Goal: Information Seeking & Learning: Learn about a topic

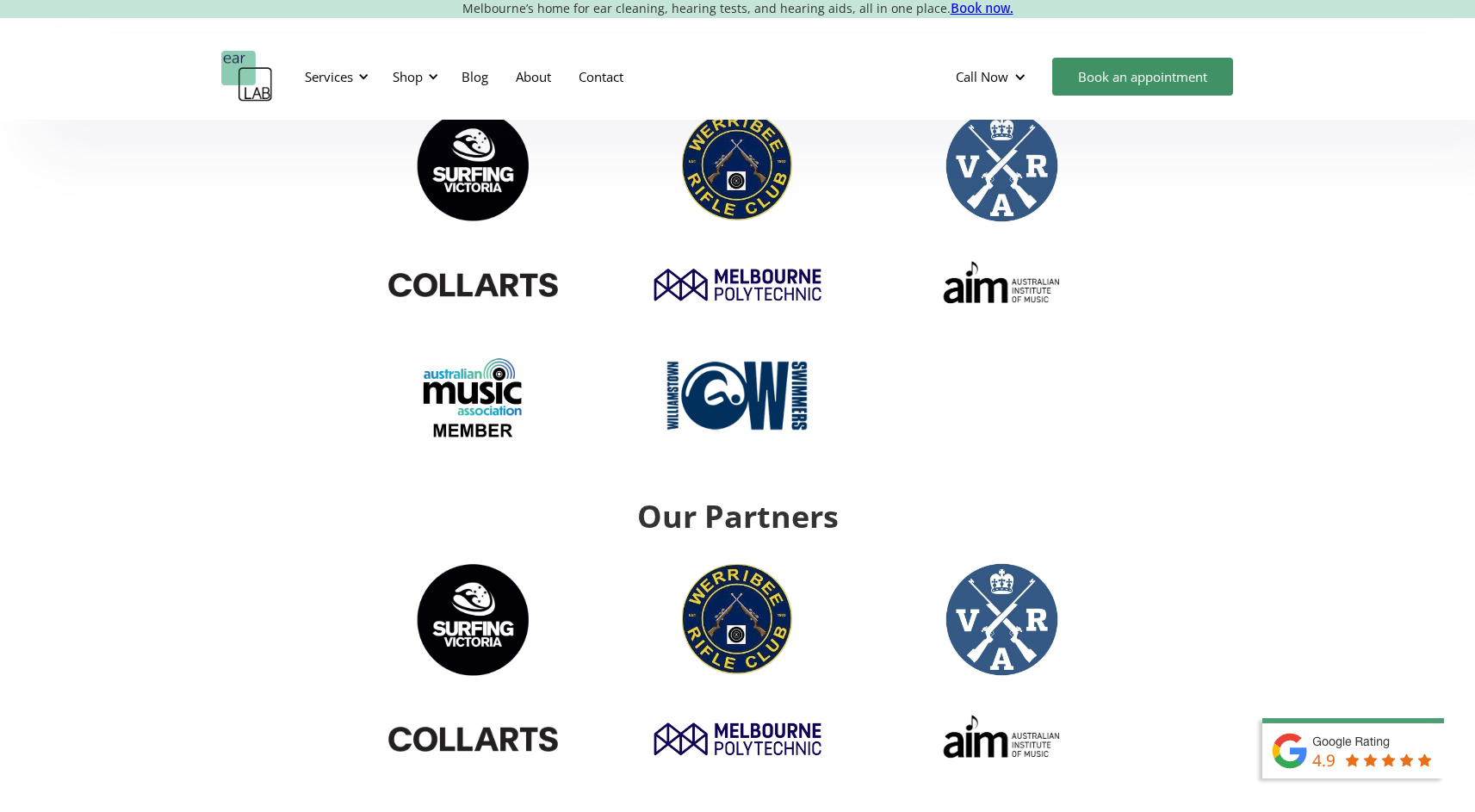
scroll to position [6096, 0]
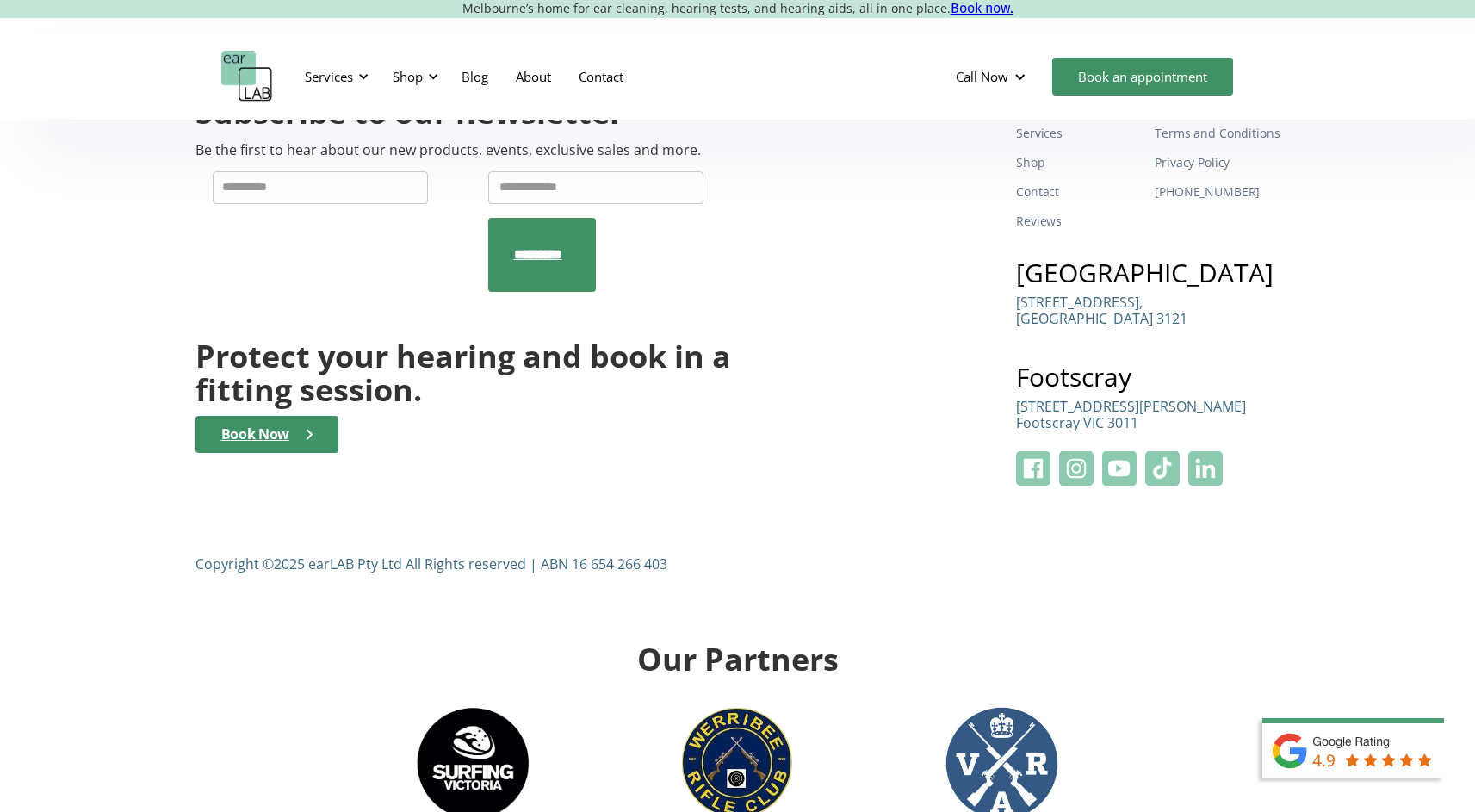
click at [1076, 451] on img at bounding box center [1077, 468] width 35 height 35
click at [1091, 451] on img at bounding box center [1077, 468] width 35 height 35
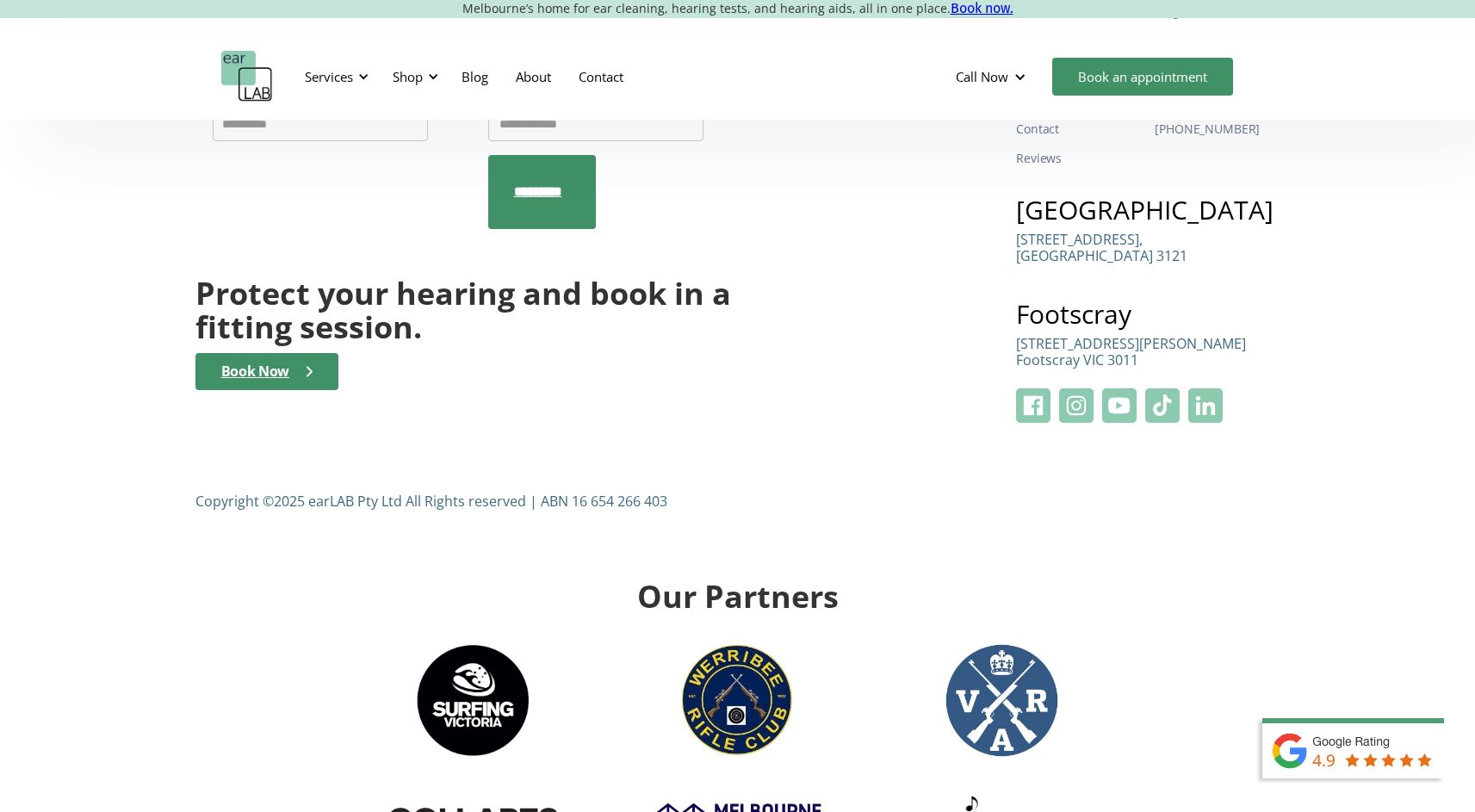
scroll to position [6221, 4]
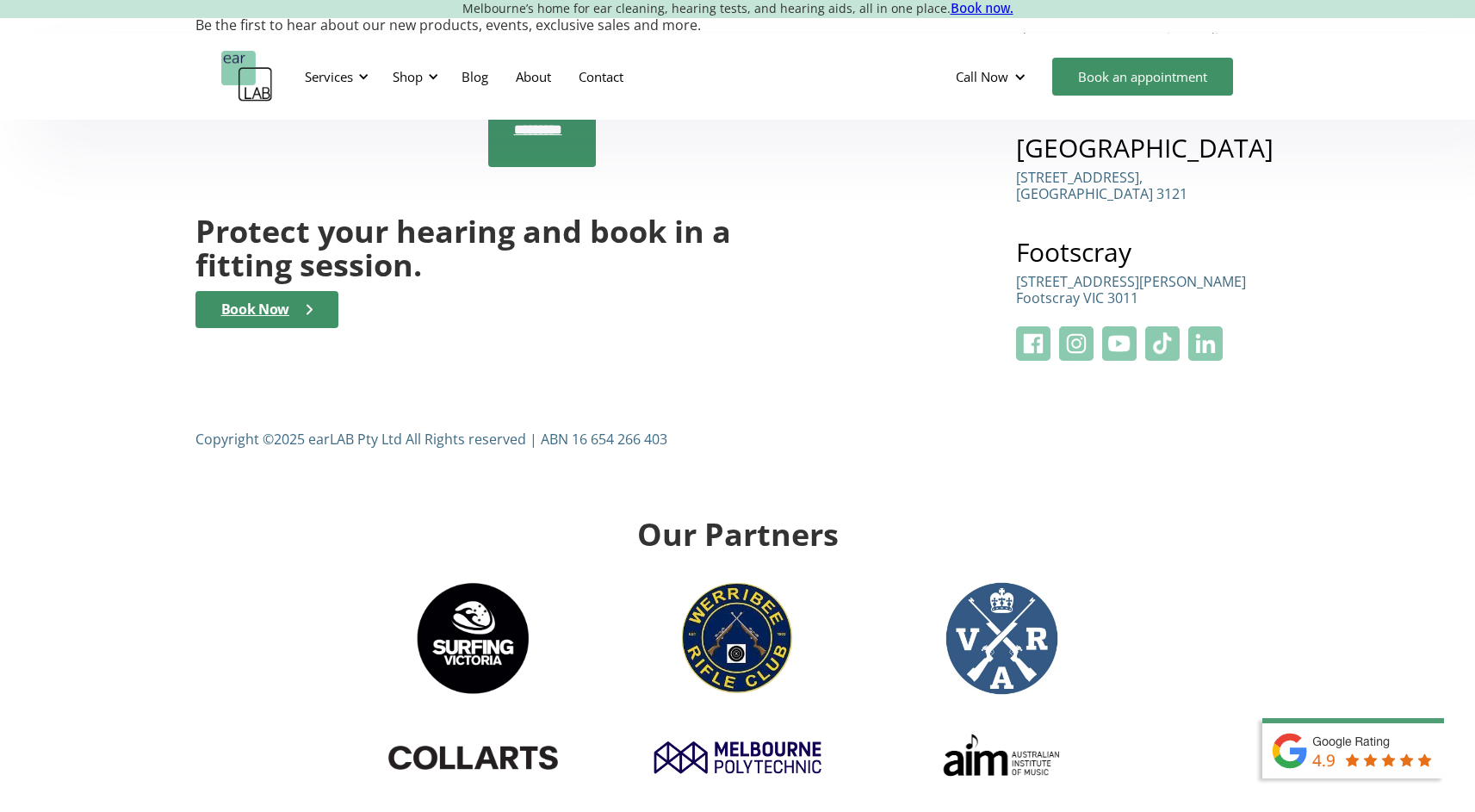
click at [1207, 327] on img at bounding box center [1206, 344] width 35 height 35
click at [482, 76] on link "Blog" at bounding box center [475, 77] width 54 height 50
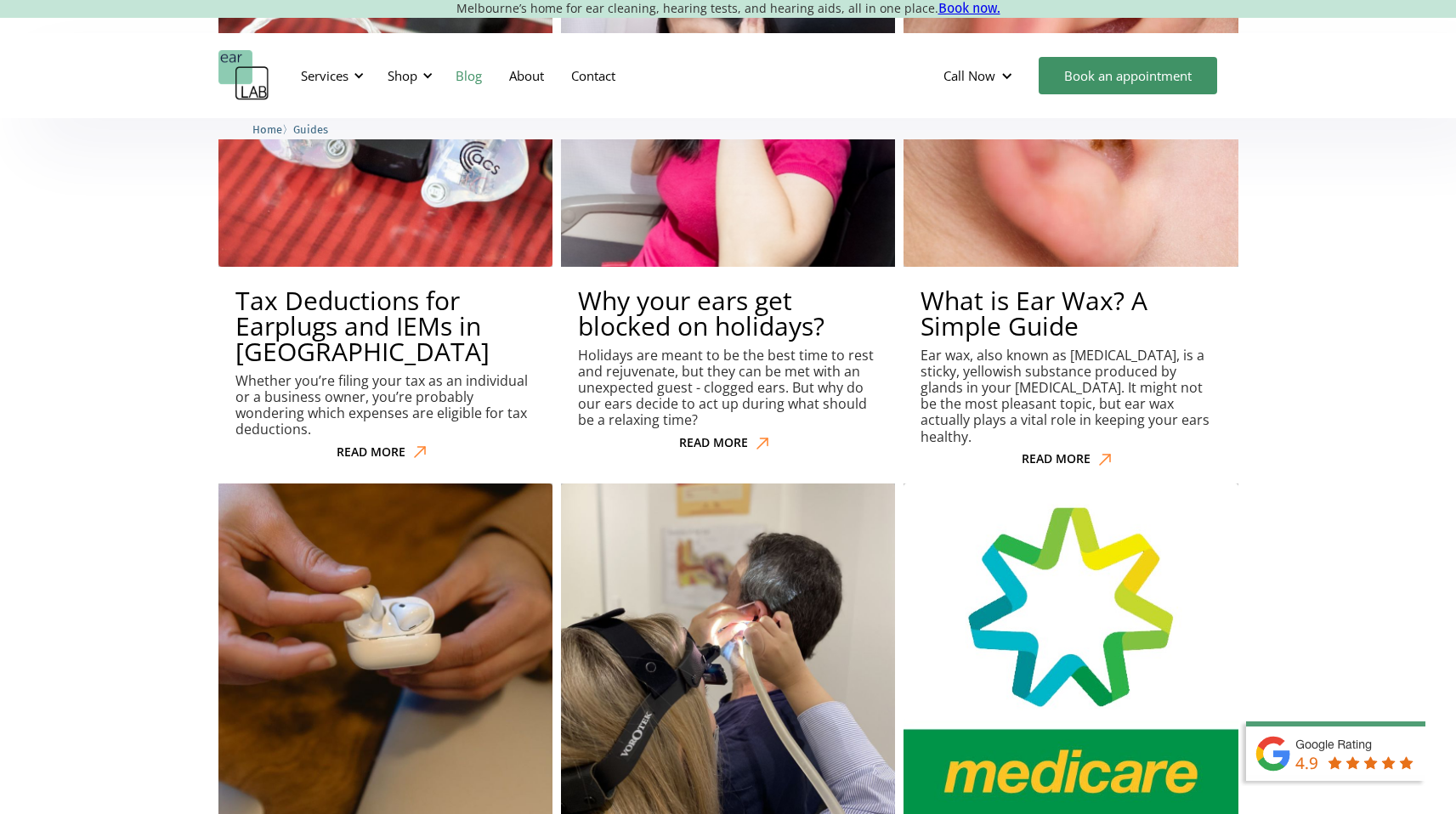
scroll to position [3898, 0]
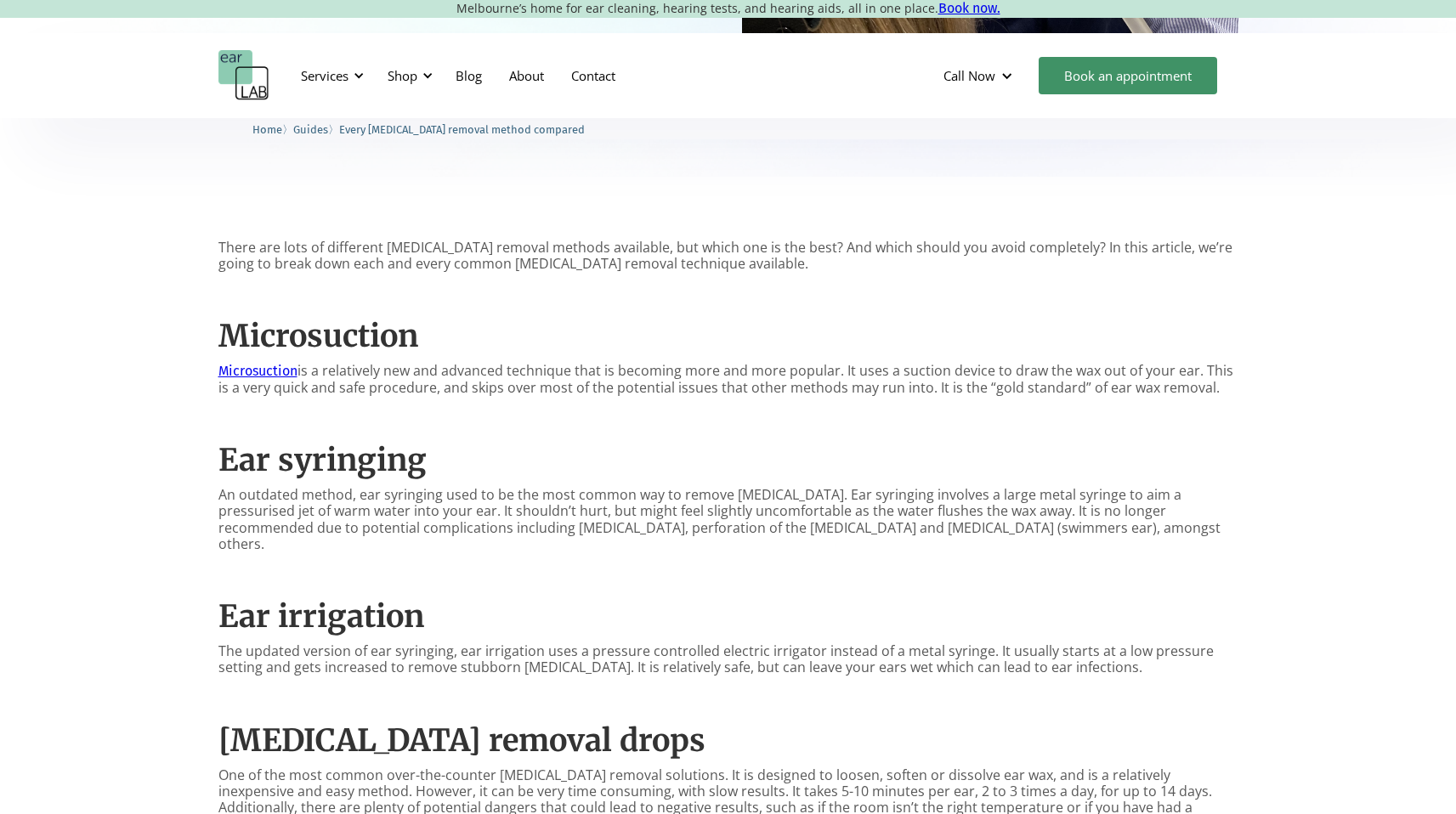
scroll to position [650, 0]
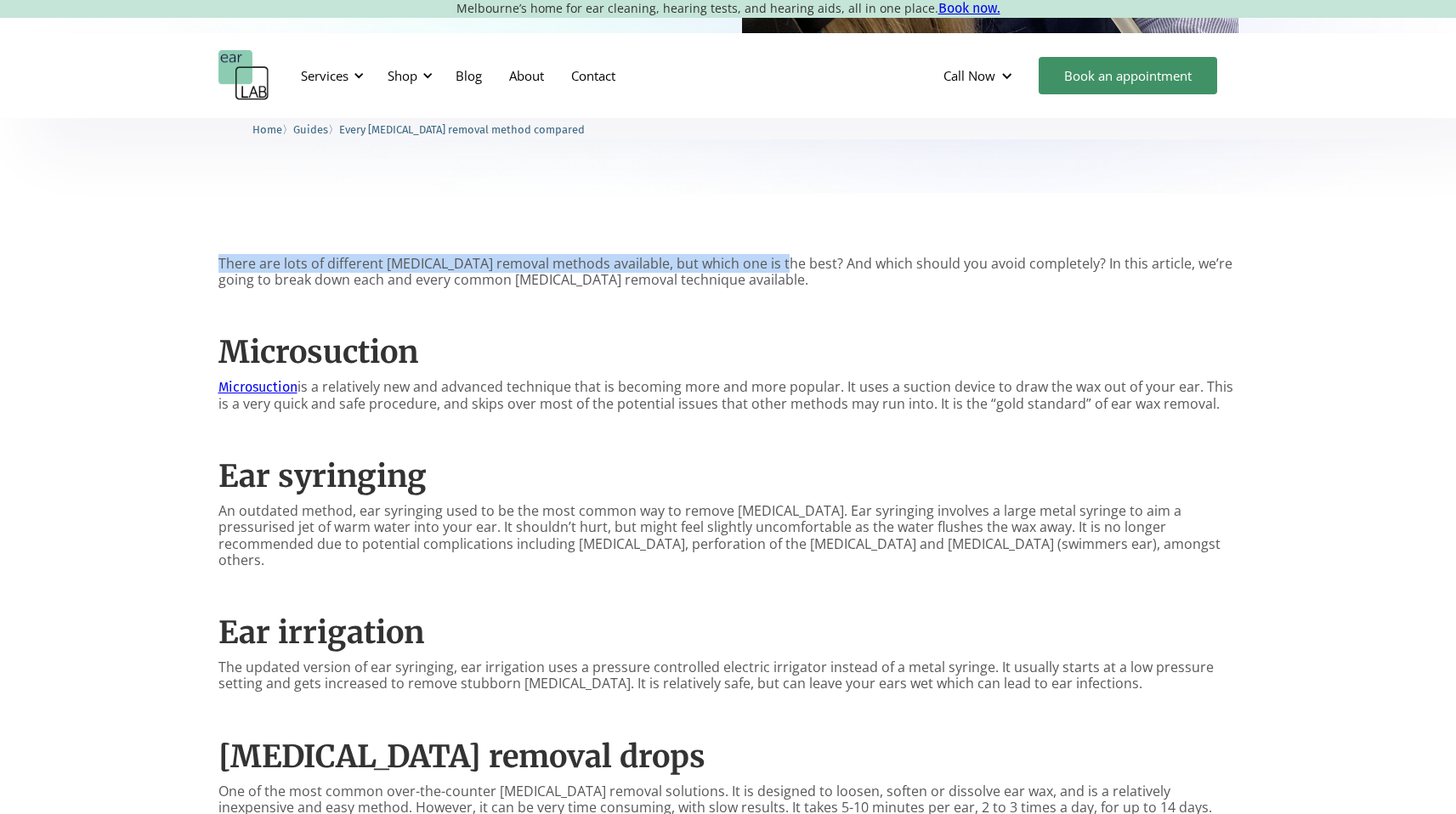
drag, startPoint x: 776, startPoint y: 266, endPoint x: 605, endPoint y: 236, distance: 173.6
click at [607, 262] on p "There are lots of different earwax removal methods available, but which one is …" at bounding box center [728, 272] width 1020 height 33
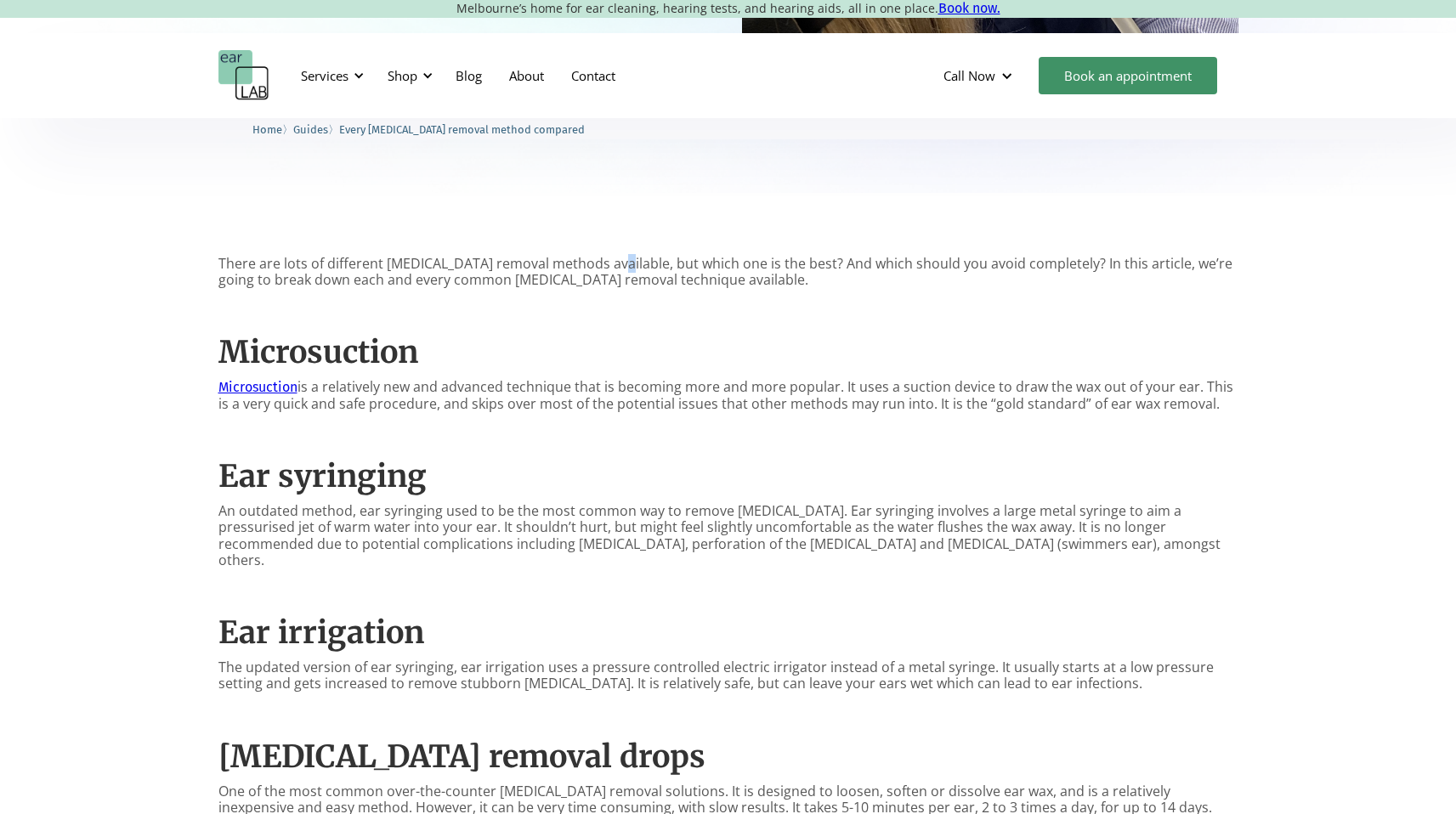
click at [607, 262] on p "There are lots of different earwax removal methods available, but which one is …" at bounding box center [728, 272] width 1020 height 33
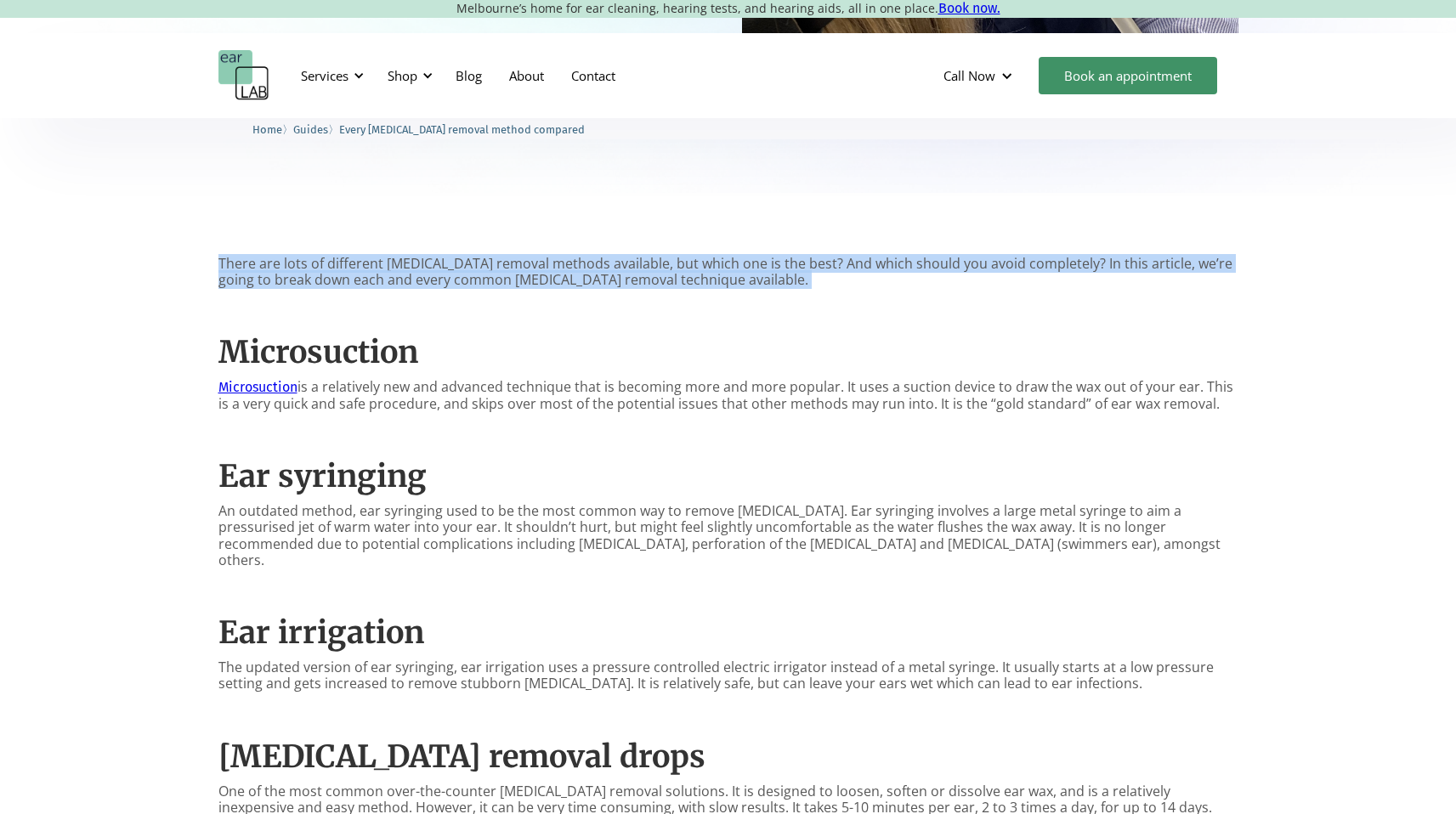
click at [607, 262] on p "There are lots of different earwax removal methods available, but which one is …" at bounding box center [728, 272] width 1020 height 33
click at [934, 255] on p "There are lots of different earwax removal methods available, but which one is …" at bounding box center [728, 272] width 1020 height 33
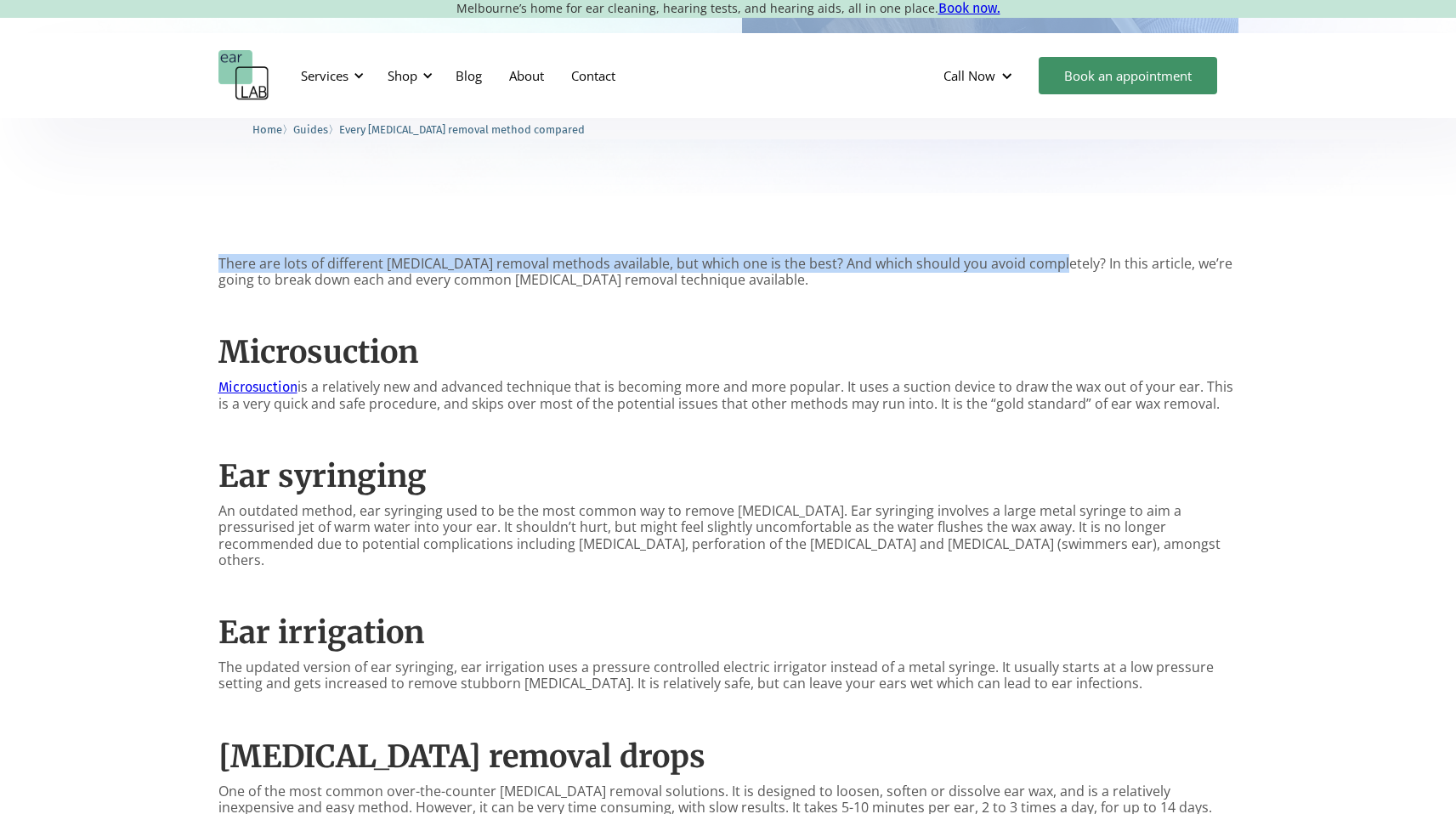
drag, startPoint x: 1042, startPoint y: 262, endPoint x: 746, endPoint y: 187, distance: 305.4
click at [746, 187] on div "Every earwax removal method compared There are lots of different earwax removal…" at bounding box center [728, 570] width 1456 height 2204
copy div "There are lots of different earwax removal methods available, but which one is …"
click at [239, 69] on img "home" at bounding box center [243, 75] width 51 height 51
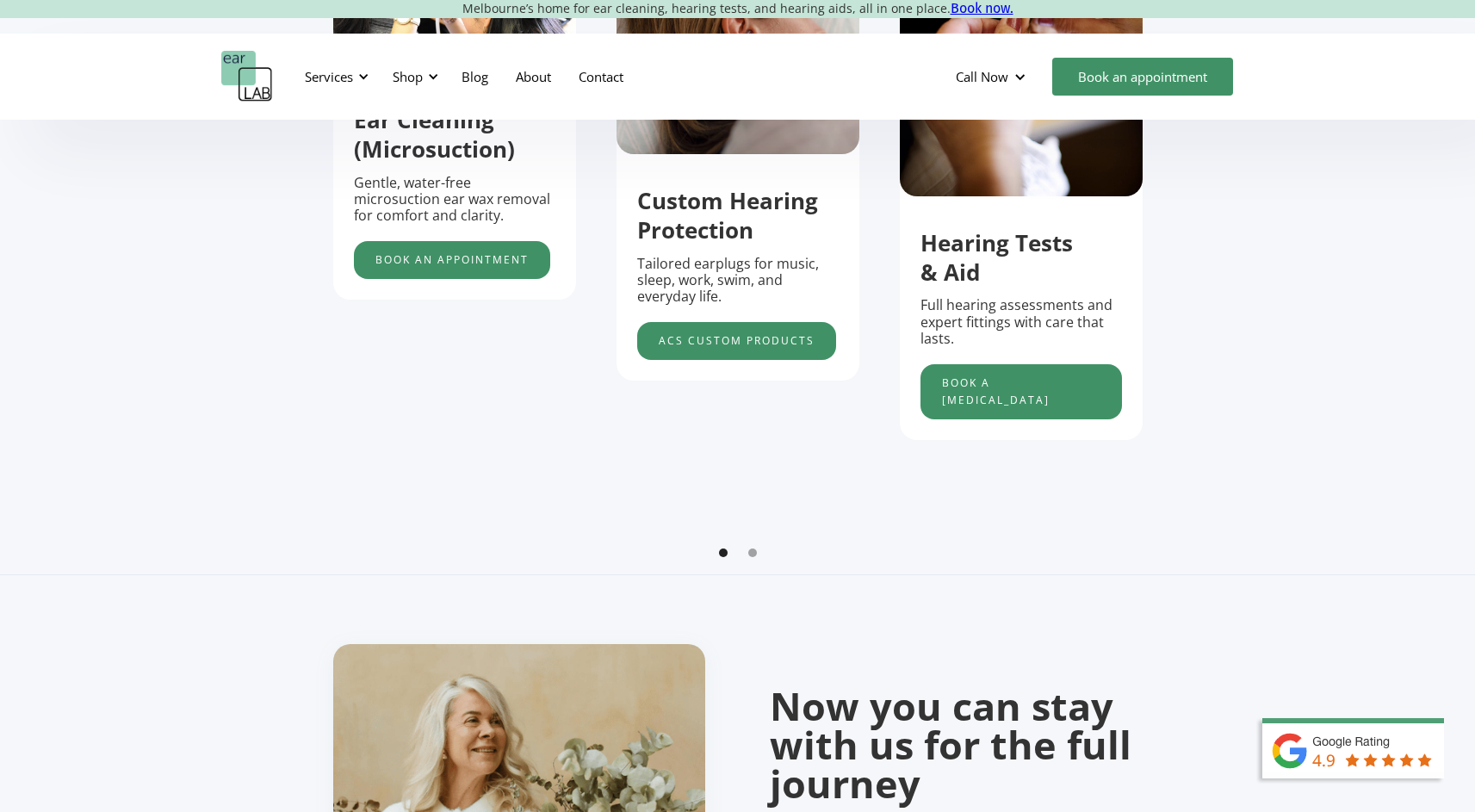
scroll to position [897, 0]
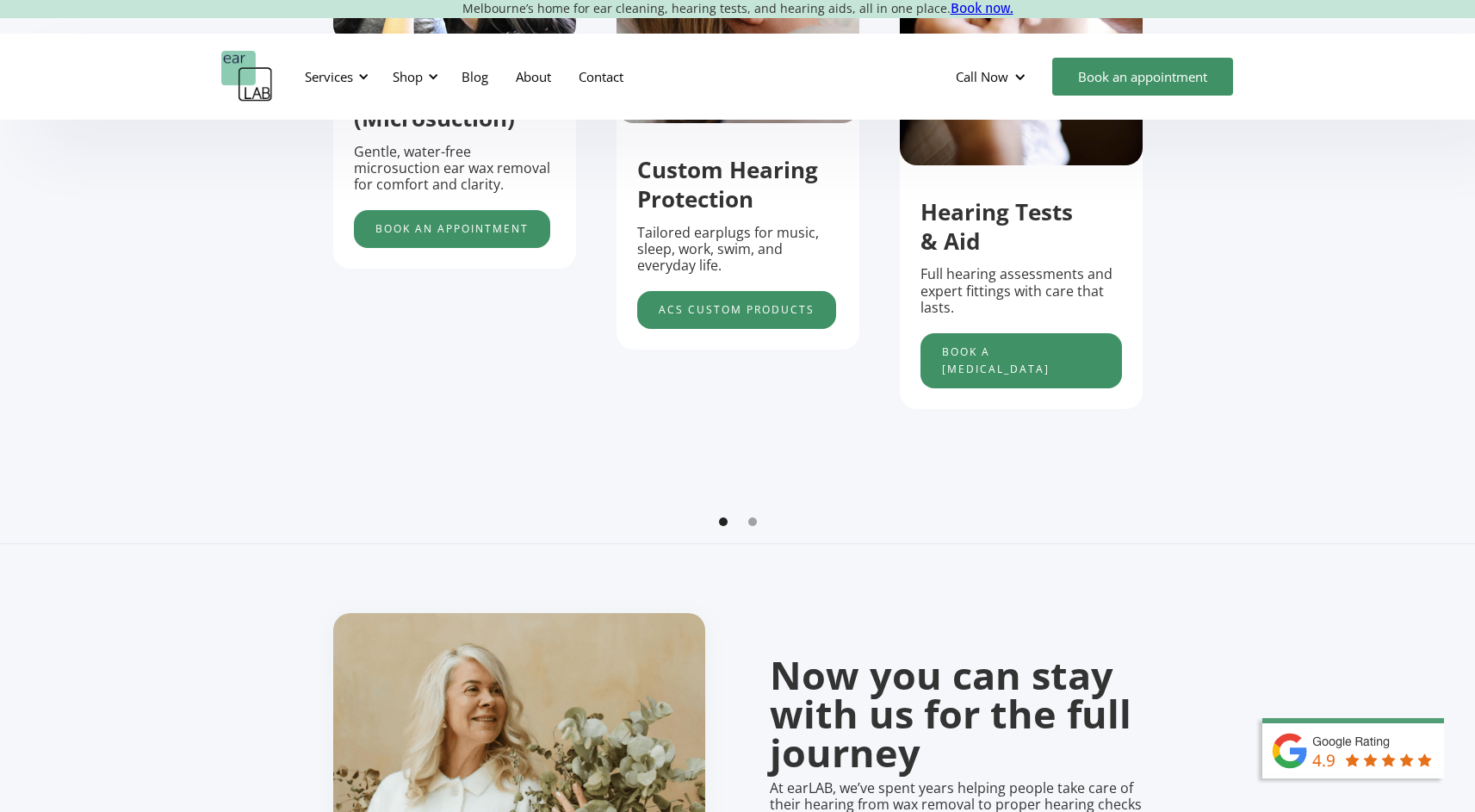
click at [1369, 743] on img at bounding box center [1363, 765] width 224 height 95
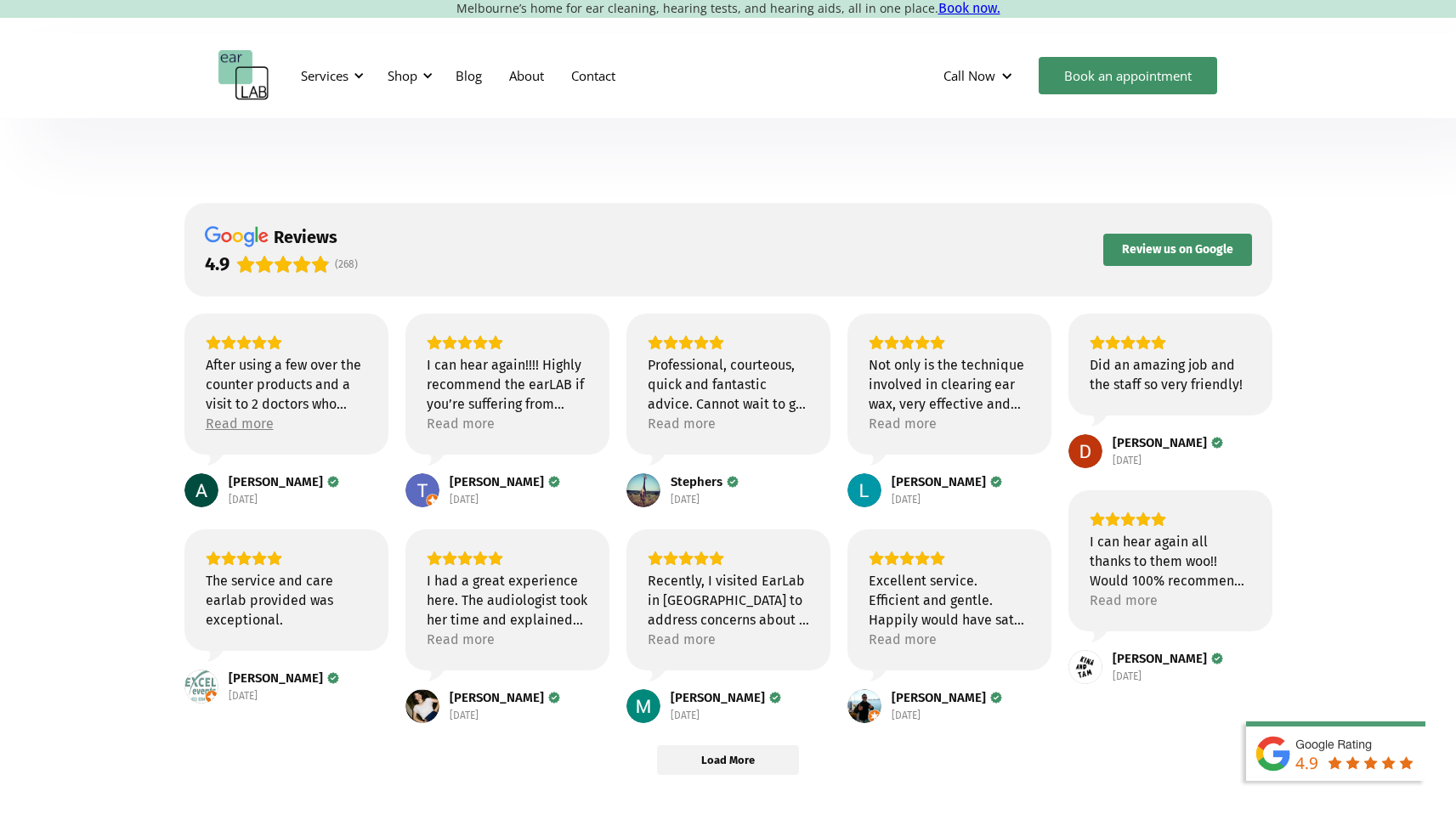
click at [224, 422] on div "Read more" at bounding box center [239, 424] width 68 height 19
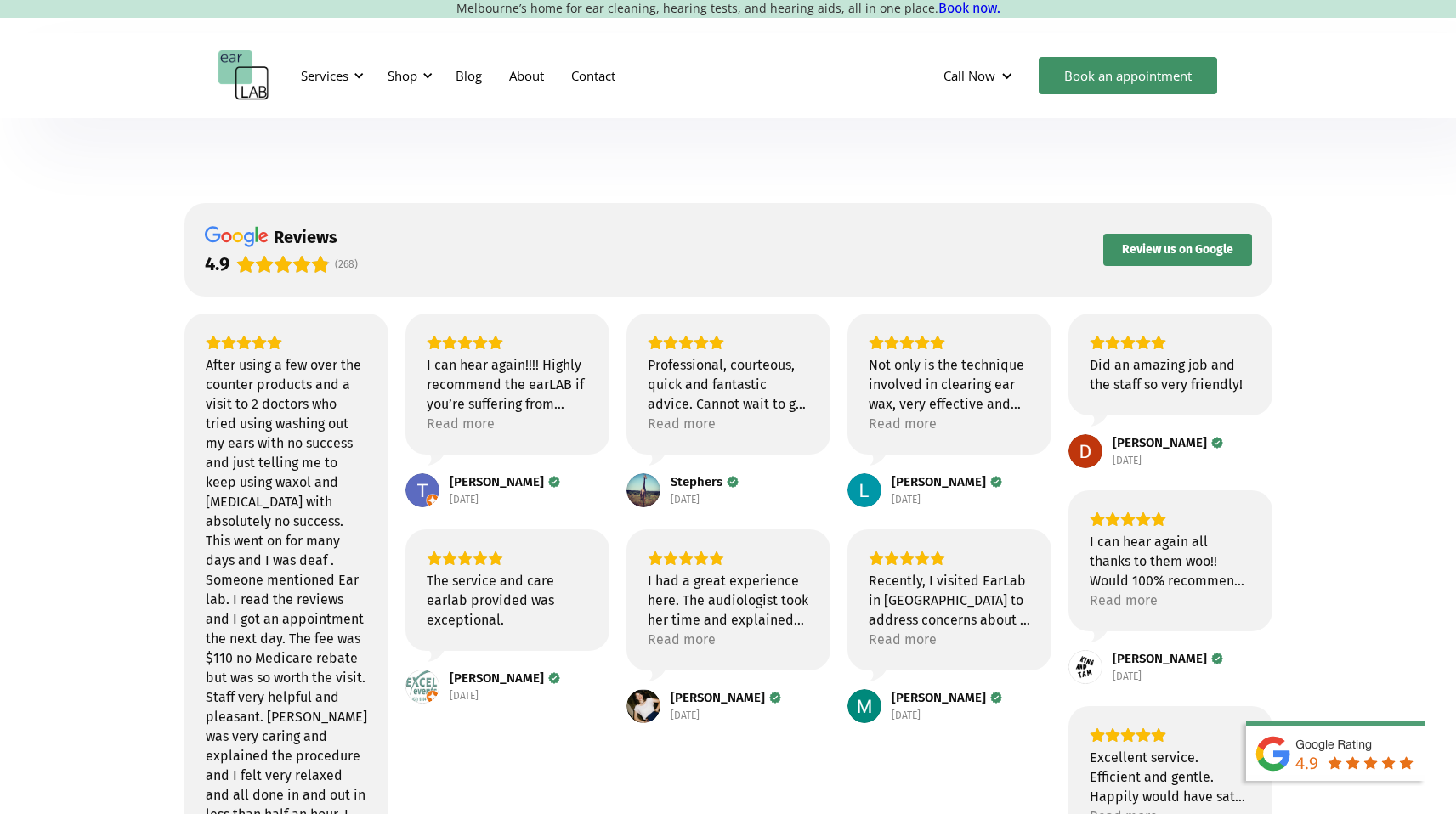
click at [490, 613] on div "The service and care earlab provided was exceptional." at bounding box center [507, 600] width 162 height 58
copy div "The service and care earlab provided was exceptional."
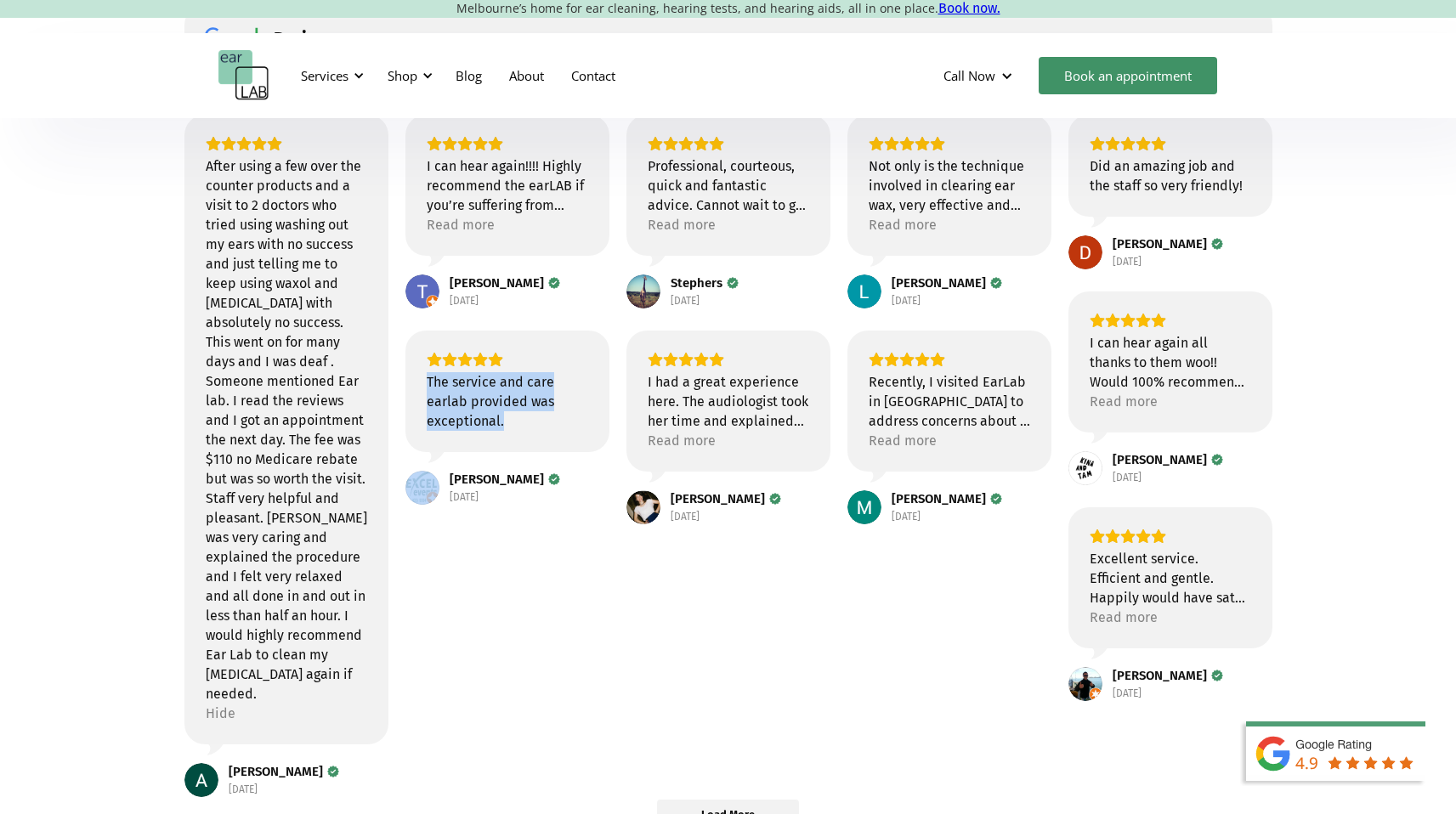
scroll to position [202, 0]
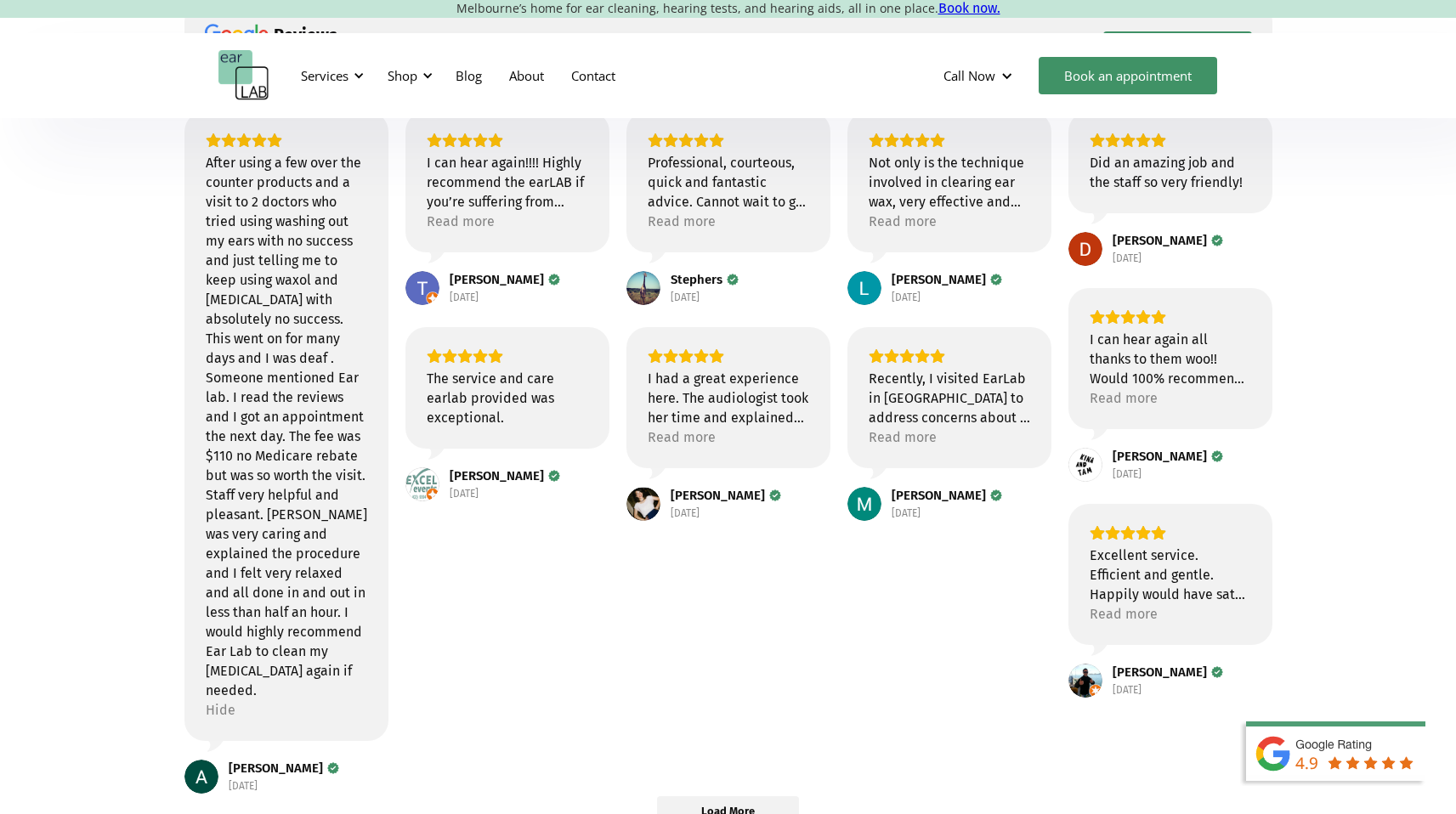
click at [263, 393] on div "After using a few over the counter products and a visit to 2 doctors who tried …" at bounding box center [286, 427] width 162 height 547
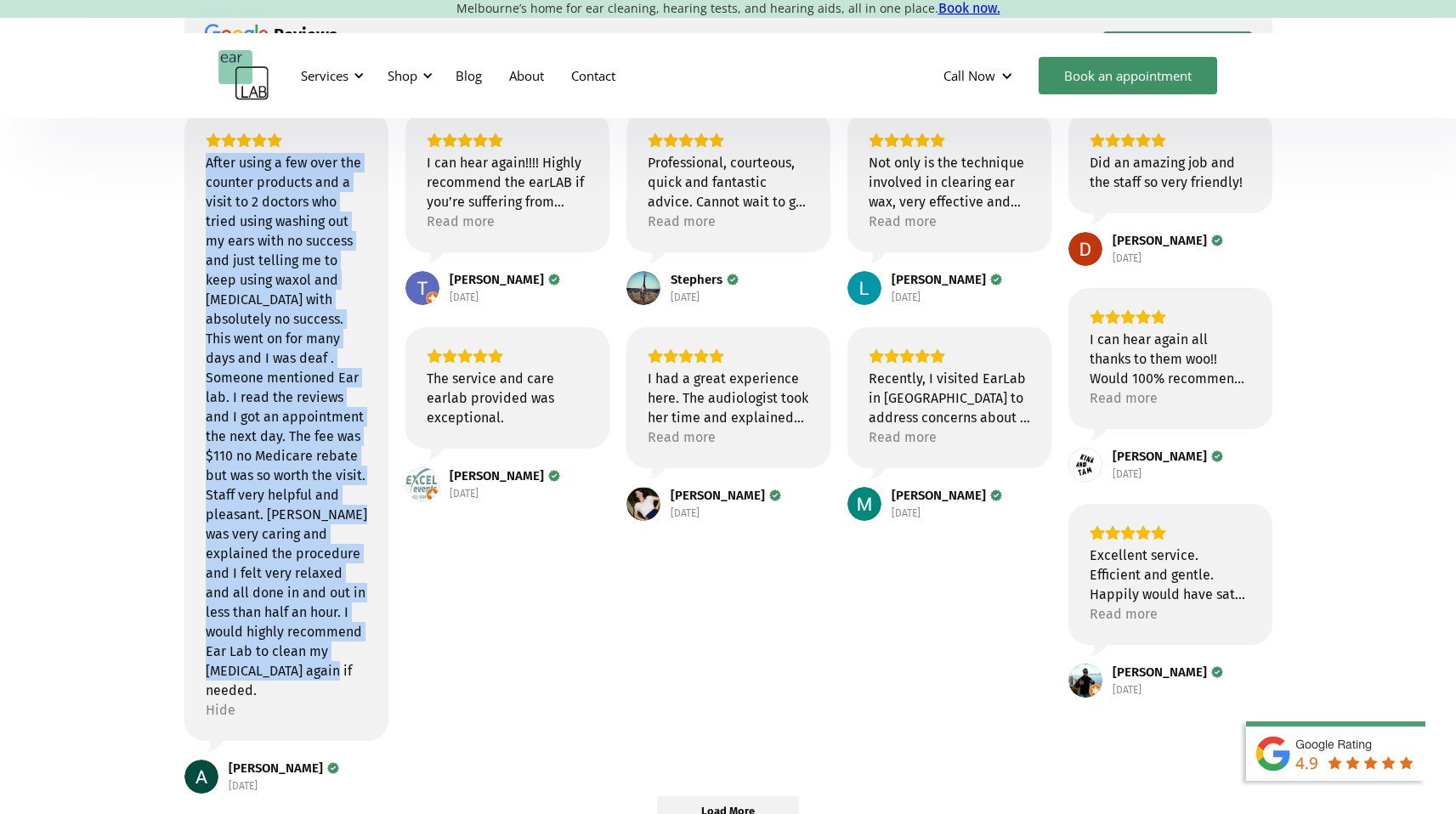
drag, startPoint x: 210, startPoint y: 162, endPoint x: 334, endPoint y: 664, distance: 517.1
click at [334, 664] on div "After using a few over the counter products and a visit to 2 doctors who tried …" at bounding box center [286, 427] width 162 height 547
copy div "After using a few over the counter products and a visit to 2 doctors who tried …"
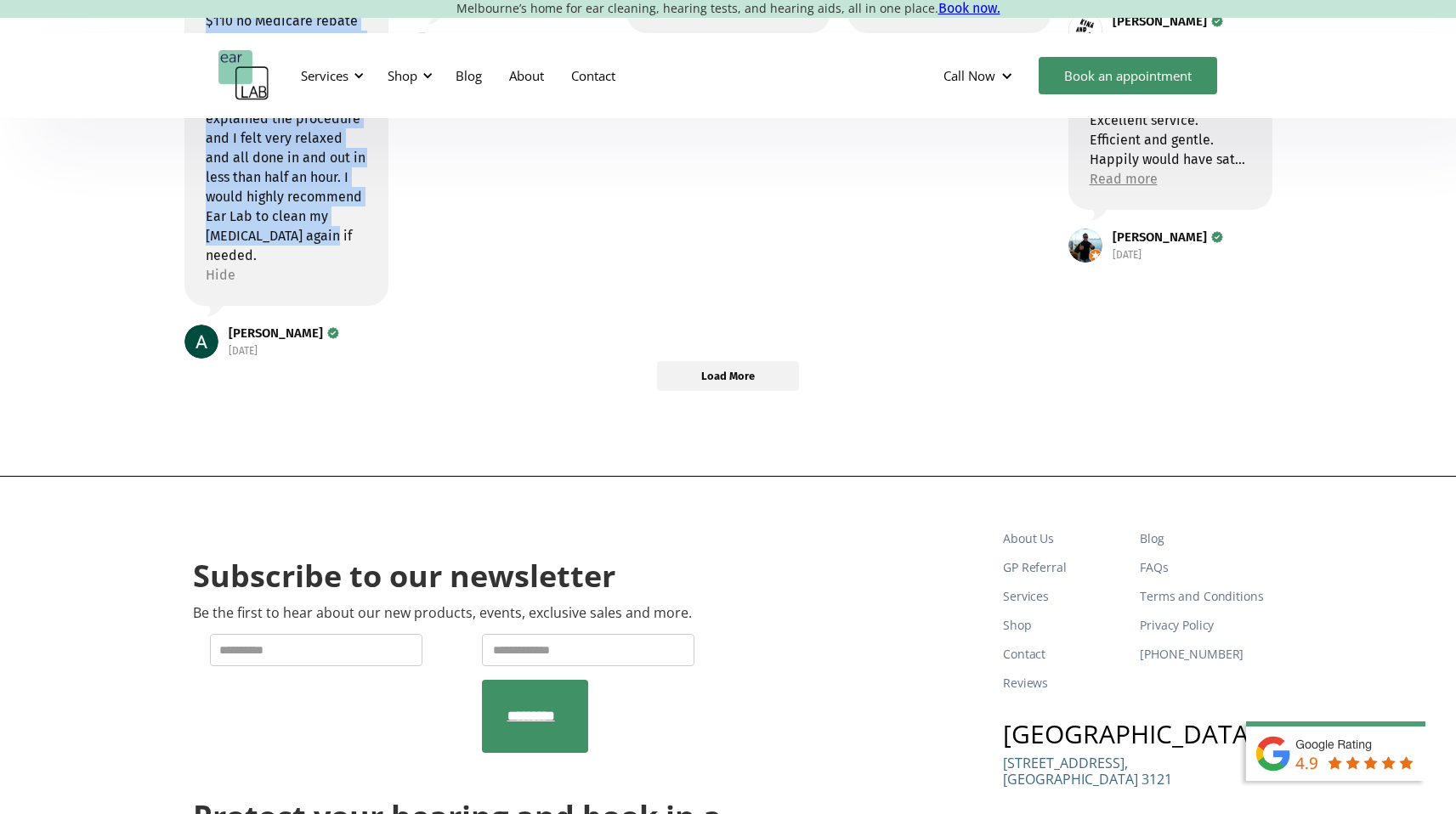
scroll to position [889, 0]
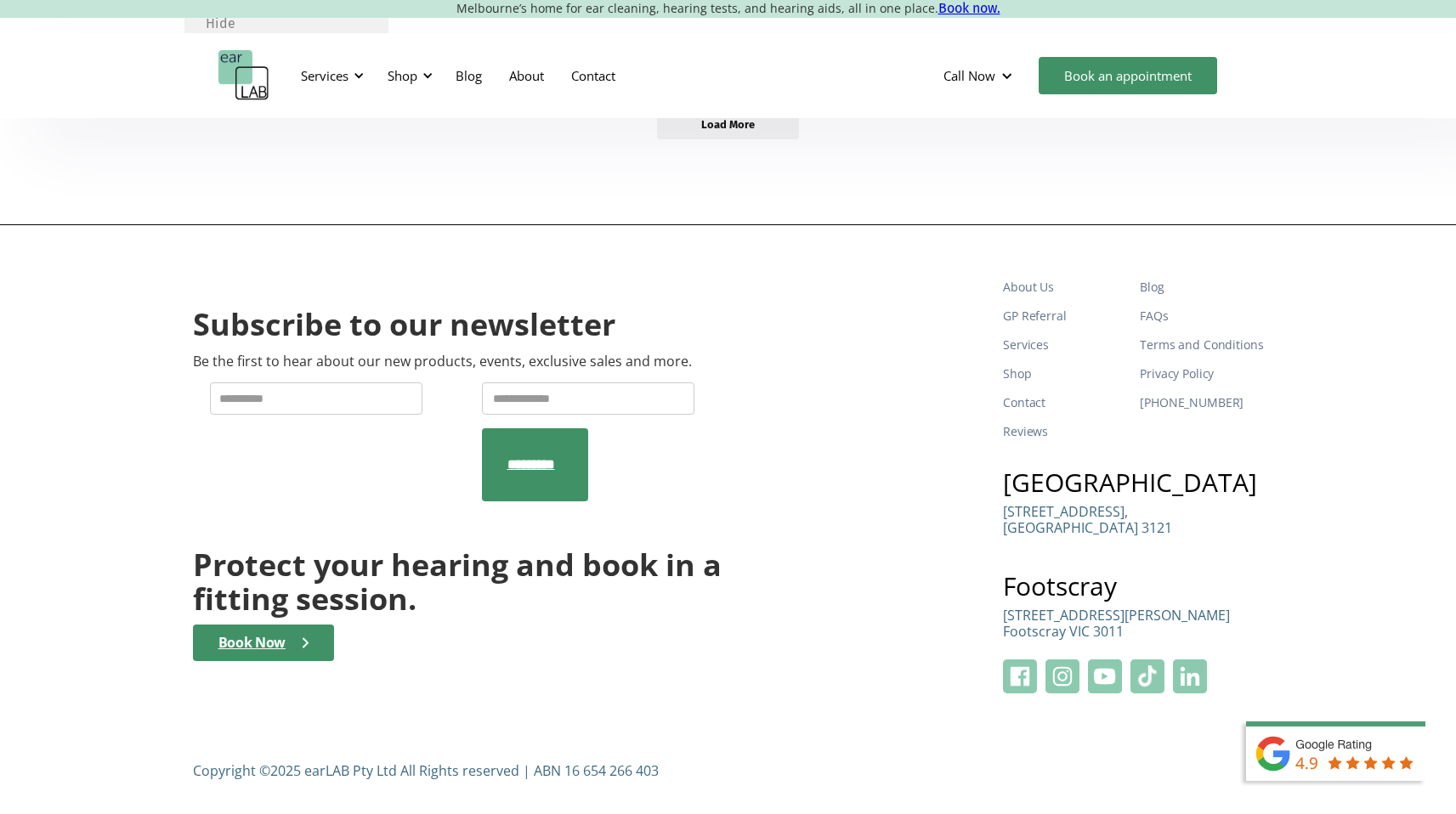
click at [1203, 681] on img at bounding box center [1190, 676] width 34 height 34
